Goal: Information Seeking & Learning: Learn about a topic

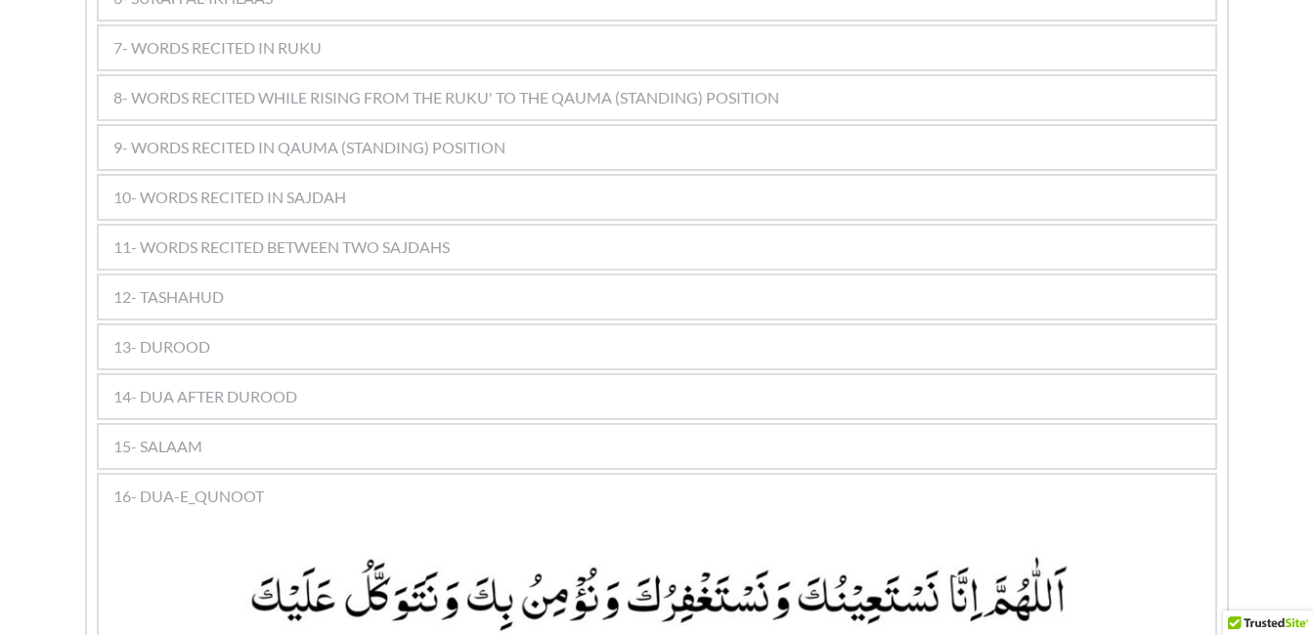
click at [418, 231] on div "11- WORDS RECITED BETWEEN TWO SAJDAHS" at bounding box center [657, 247] width 1116 height 43
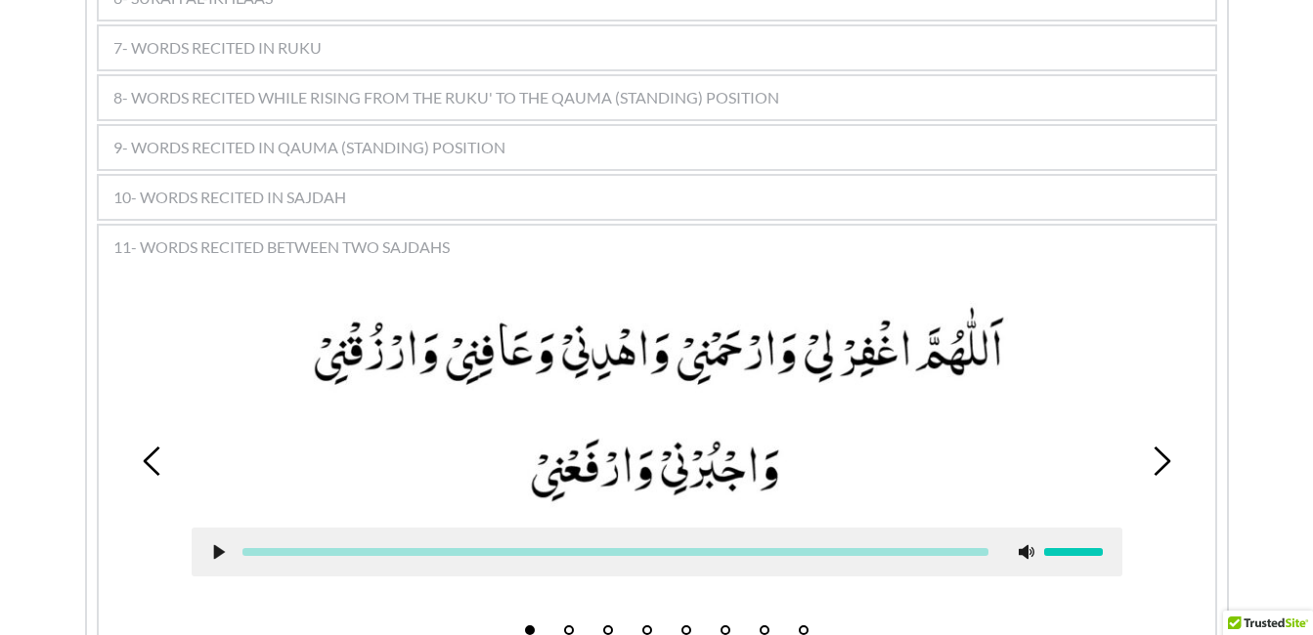
click at [646, 626] on button "4" at bounding box center [647, 631] width 10 height 10
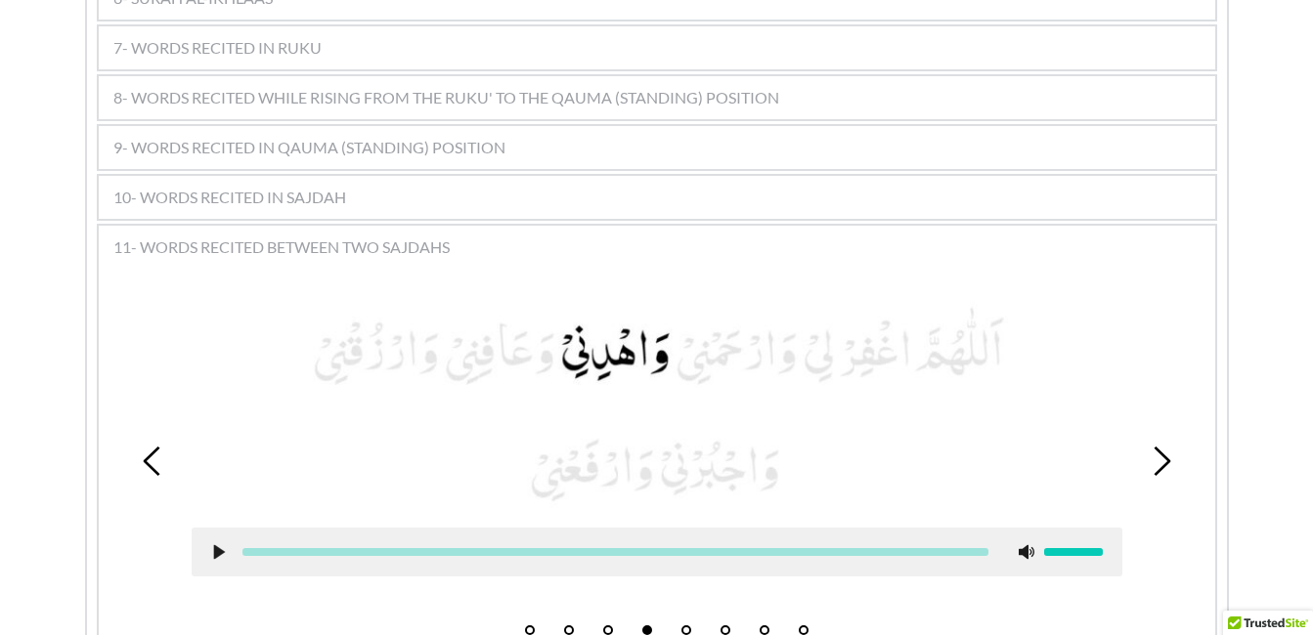
click at [220, 545] on use at bounding box center [218, 552] width 11 height 15
click at [230, 548] on div at bounding box center [615, 552] width 777 height 8
click at [213, 545] on use at bounding box center [218, 552] width 13 height 15
click at [288, 371] on picture at bounding box center [657, 404] width 931 height 207
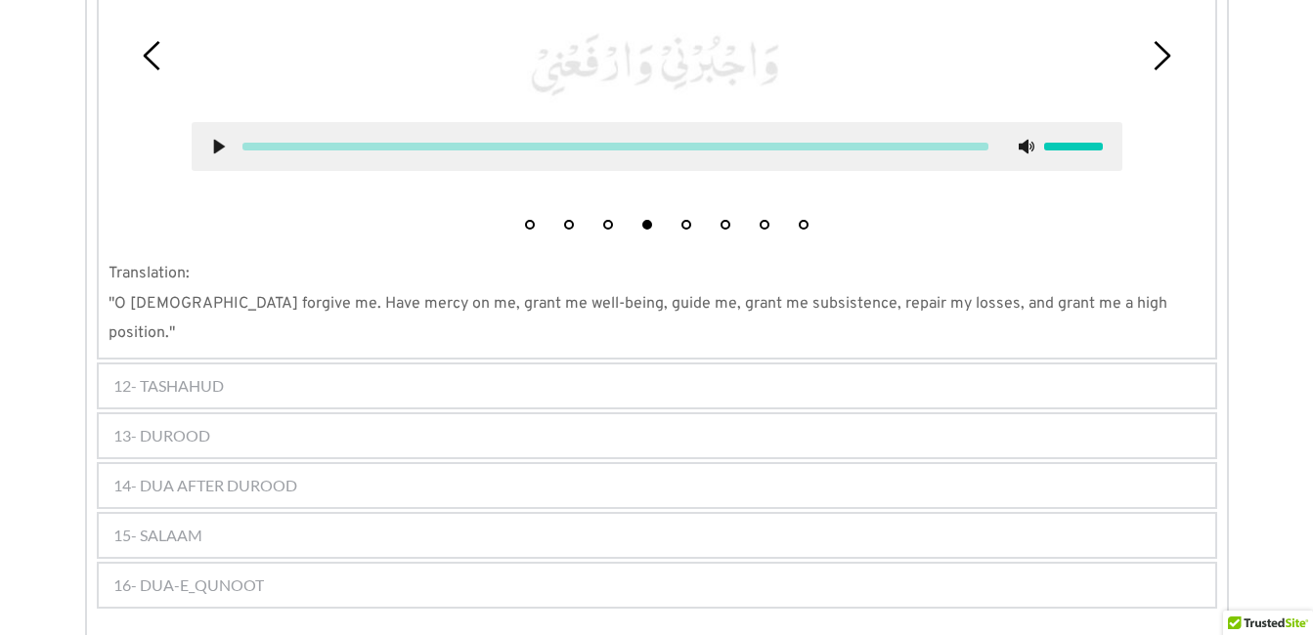
scroll to position [1642, 0]
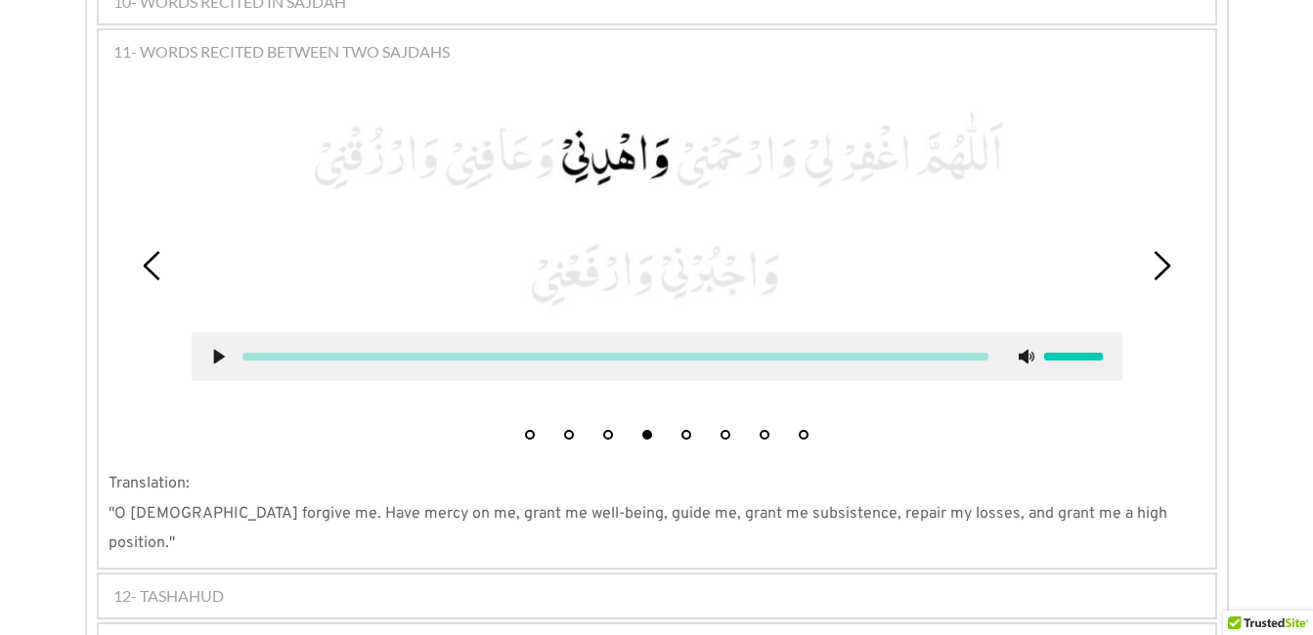
click at [693, 413] on div "1 2 3 4 5 6 7 8" at bounding box center [656, 265] width 1097 height 368
click at [685, 430] on button "5" at bounding box center [686, 435] width 10 height 10
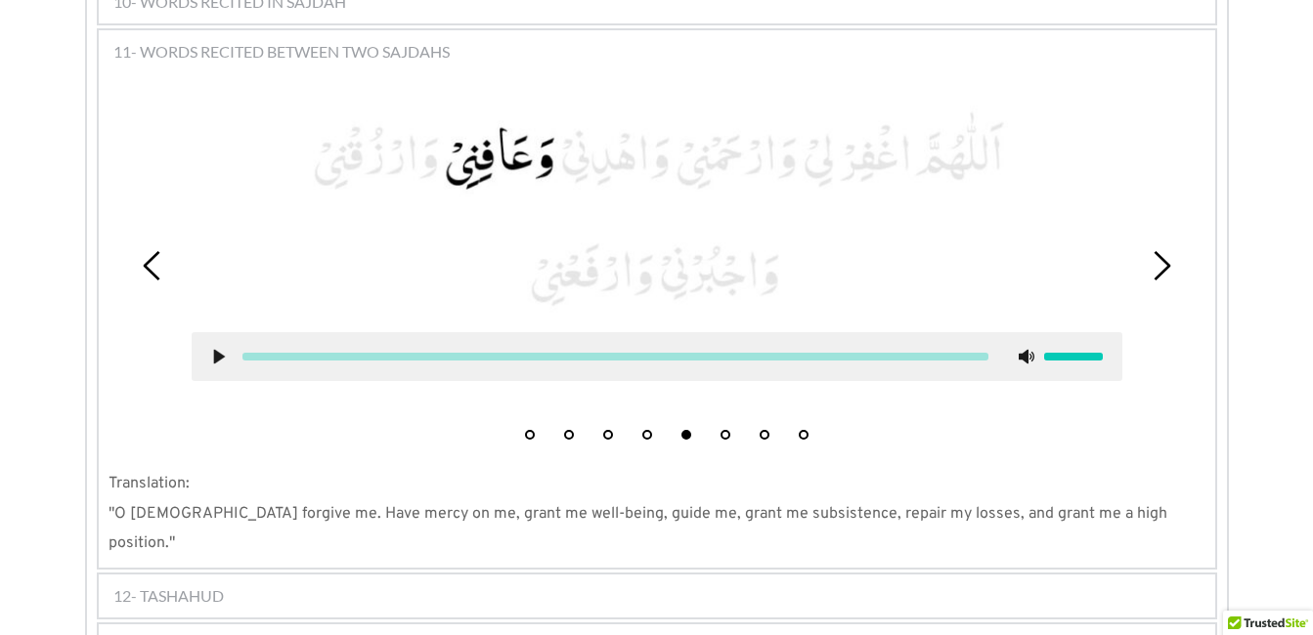
click at [226, 349] on icon at bounding box center [219, 357] width 16 height 16
click at [217, 350] on use at bounding box center [218, 357] width 13 height 15
